Goal: Task Accomplishment & Management: Manage account settings

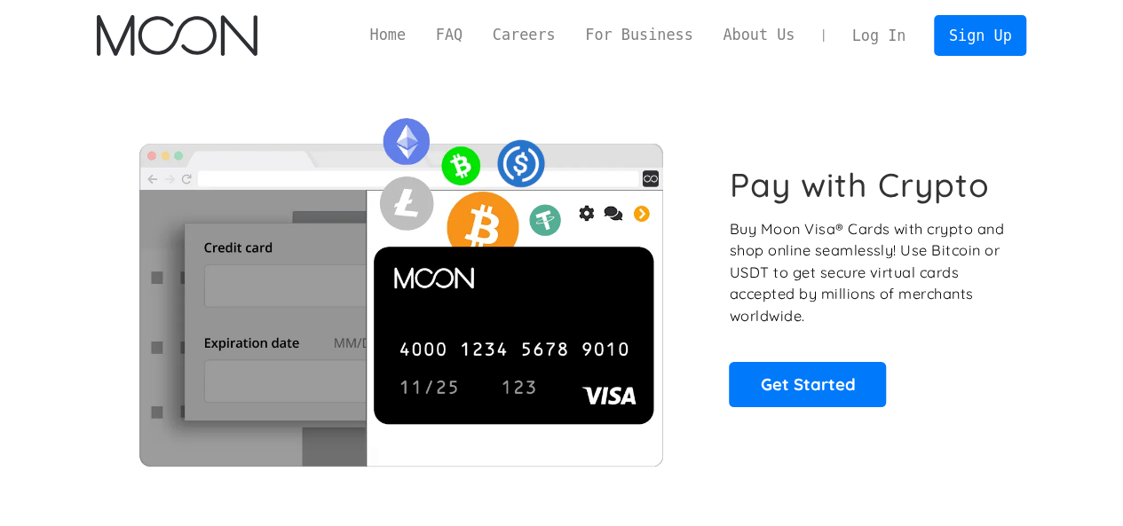
click at [878, 41] on link "Log In" at bounding box center [878, 35] width 83 height 39
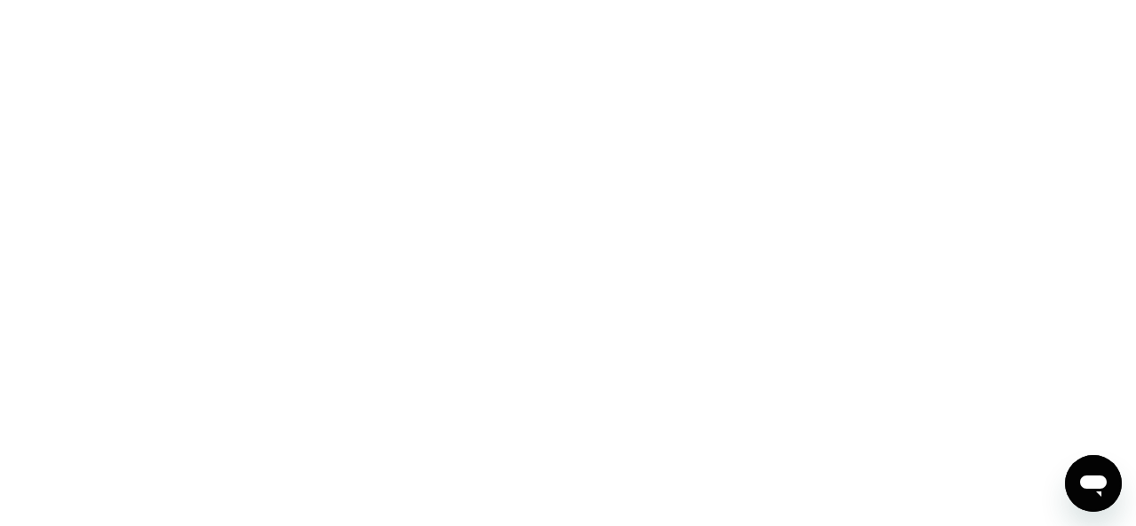
click at [816, 113] on div at bounding box center [568, 263] width 1136 height 526
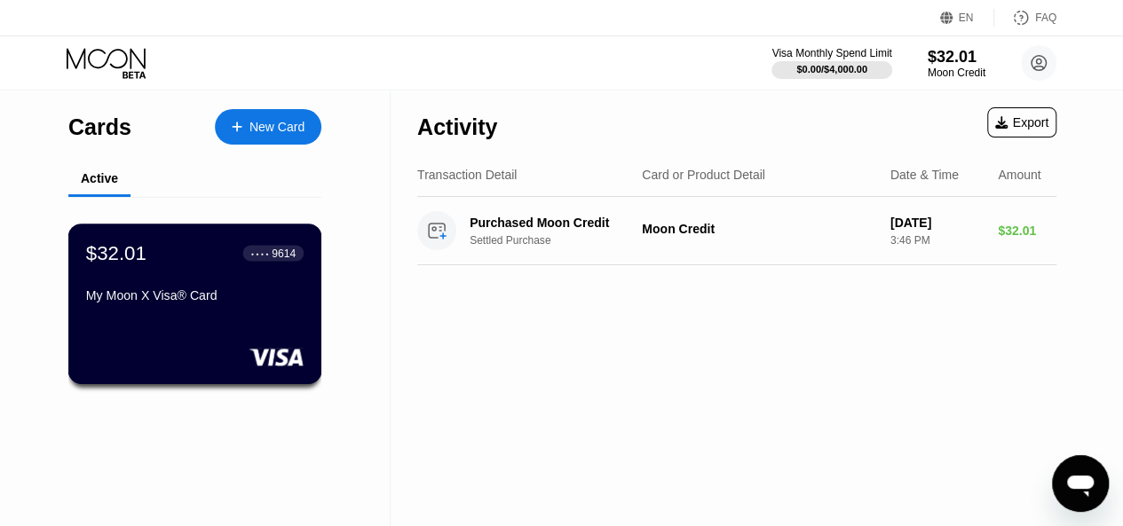
click at [275, 259] on div "9614" at bounding box center [284, 253] width 24 height 12
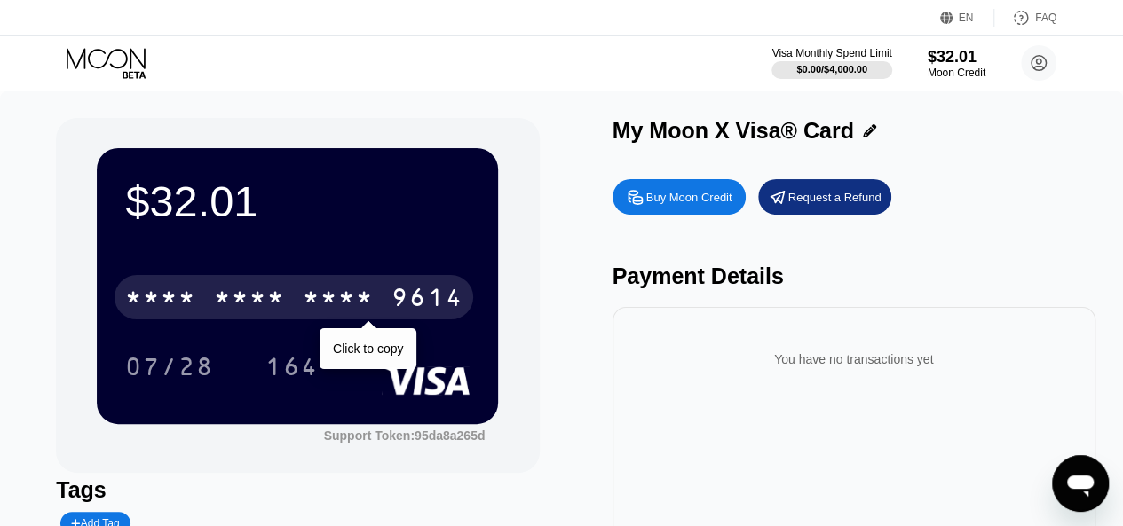
click at [437, 296] on div "9614" at bounding box center [426, 300] width 71 height 28
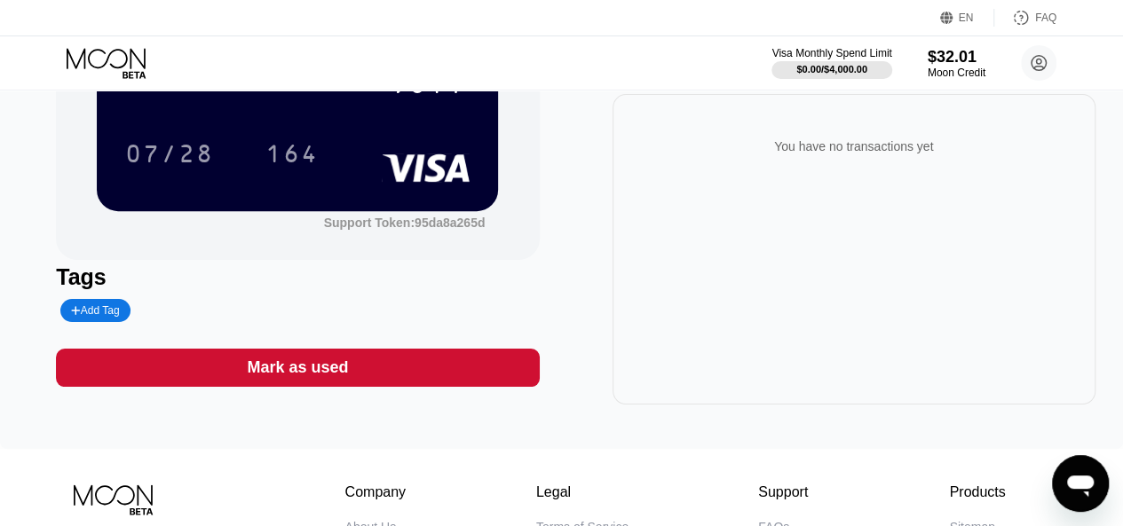
scroll to position [230, 0]
